Goal: Task Accomplishment & Management: Use online tool/utility

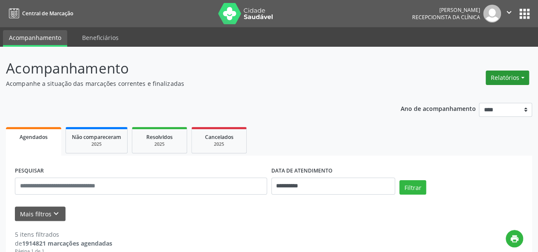
click at [505, 78] on button "Relatórios" at bounding box center [507, 78] width 43 height 14
click at [481, 96] on link "Agendamentos" at bounding box center [483, 96] width 91 height 12
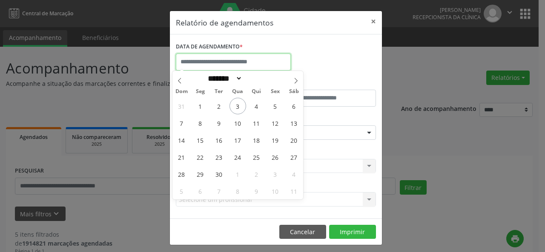
click at [270, 64] on input "text" at bounding box center [233, 62] width 115 height 17
click at [237, 110] on span "3" at bounding box center [237, 106] width 17 height 17
type input "**********"
click at [237, 110] on span "3" at bounding box center [237, 106] width 17 height 17
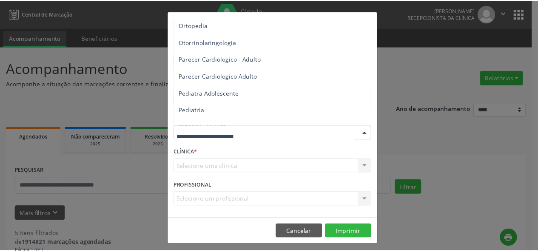
scroll to position [1220, 0]
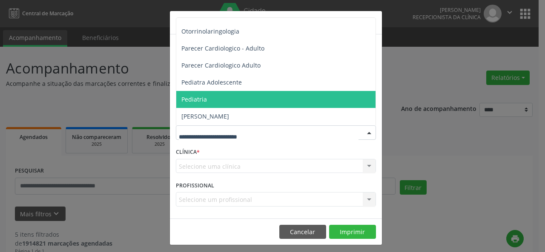
click at [298, 101] on span "Pediatria" at bounding box center [276, 99] width 200 height 17
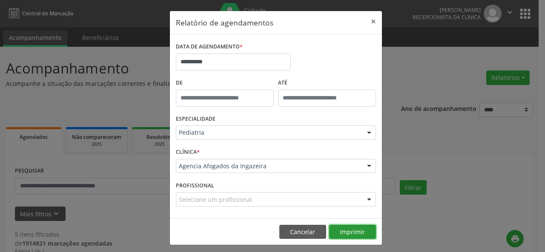
click at [353, 232] on button "Imprimir" at bounding box center [352, 232] width 47 height 14
click at [309, 230] on button "Cancelar" at bounding box center [302, 232] width 47 height 14
